Goal: Information Seeking & Learning: Learn about a topic

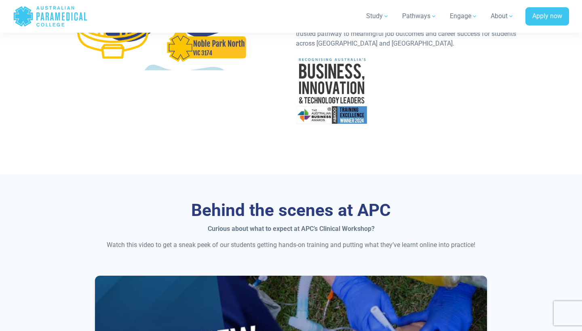
scroll to position [357, 0]
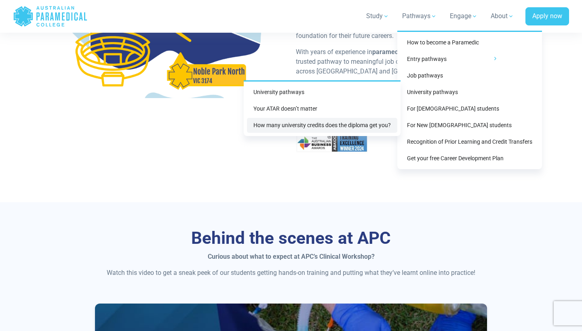
click at [378, 124] on link "How many university credits does the diploma get you?" at bounding box center [322, 125] width 150 height 15
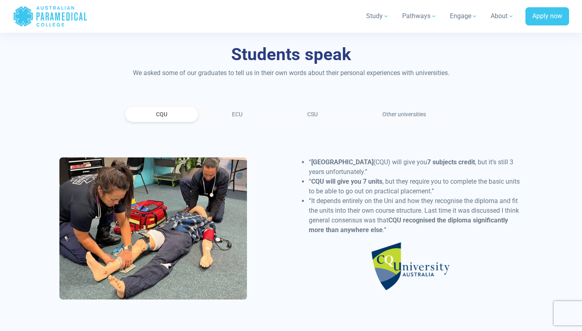
scroll to position [947, 0]
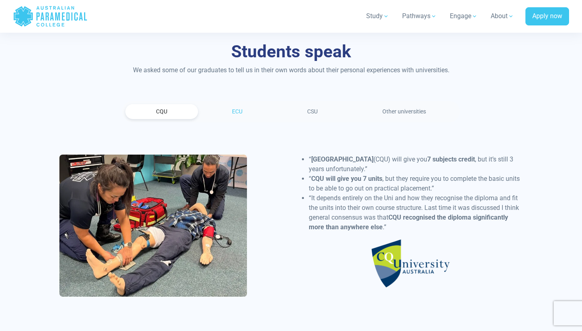
click at [252, 109] on link "ECU" at bounding box center [237, 111] width 72 height 15
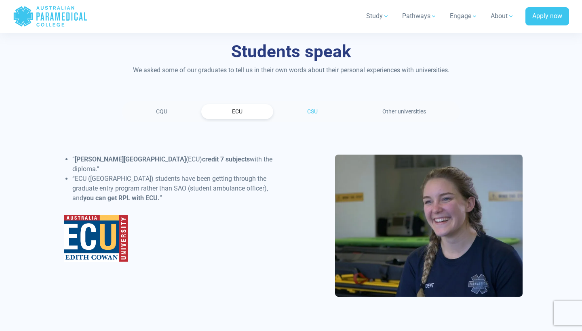
click at [303, 107] on link "CSU" at bounding box center [312, 111] width 72 height 15
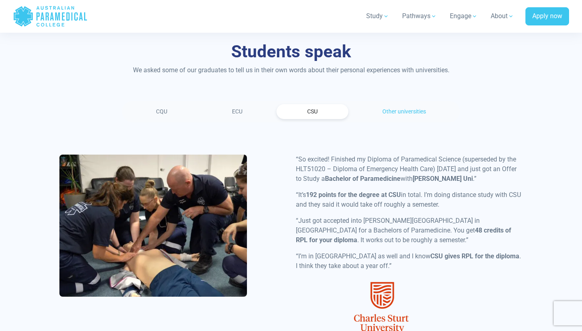
click at [398, 112] on link "Other universities" at bounding box center [403, 111] width 105 height 15
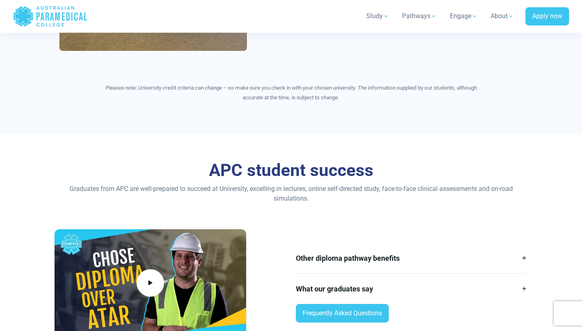
scroll to position [1304, 0]
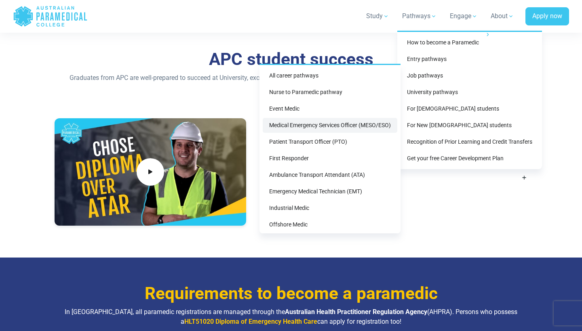
click at [361, 124] on link "Medical Emergency Services Officer (MESO/ESO)" at bounding box center [330, 125] width 135 height 15
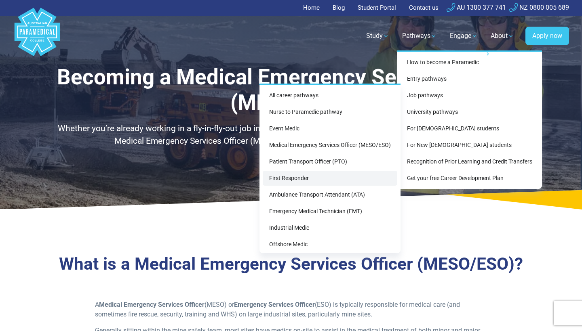
click at [357, 177] on link "First Responder" at bounding box center [330, 178] width 135 height 15
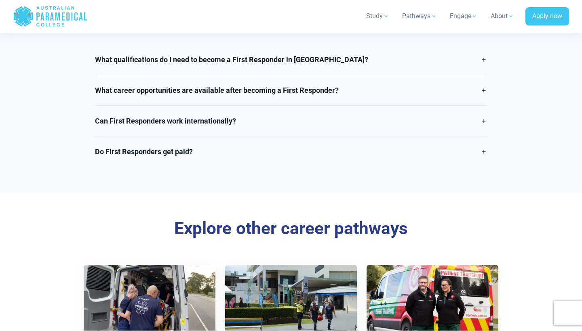
scroll to position [1475, 0]
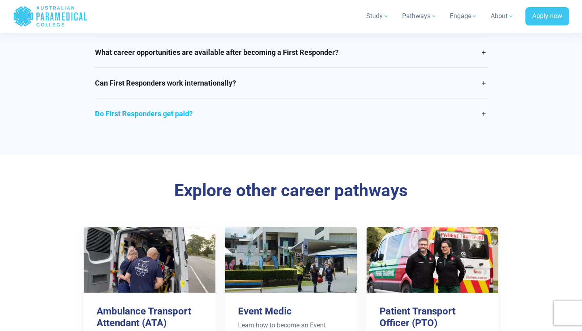
click at [323, 118] on link "Do First Responders get paid?" at bounding box center [291, 114] width 392 height 30
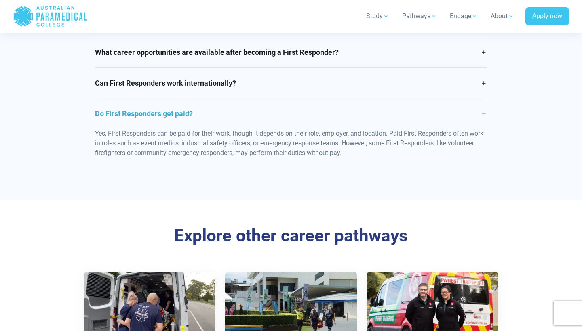
click at [323, 118] on link "Do First Responders get paid?" at bounding box center [291, 114] width 392 height 30
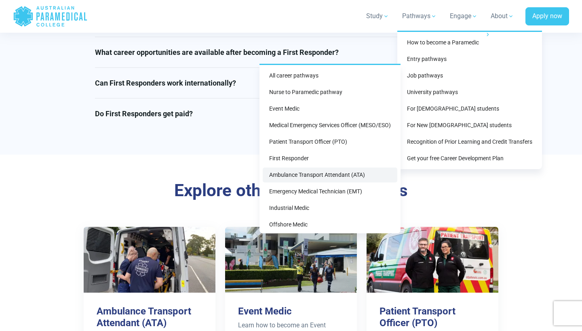
click at [363, 175] on link "Ambulance Transport Attendant (ATA)" at bounding box center [330, 175] width 135 height 15
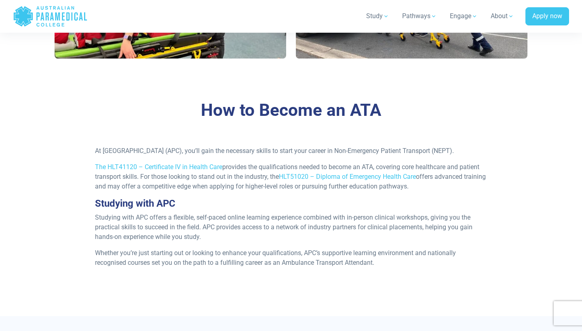
scroll to position [658, 0]
